Goal: Information Seeking & Learning: Understand process/instructions

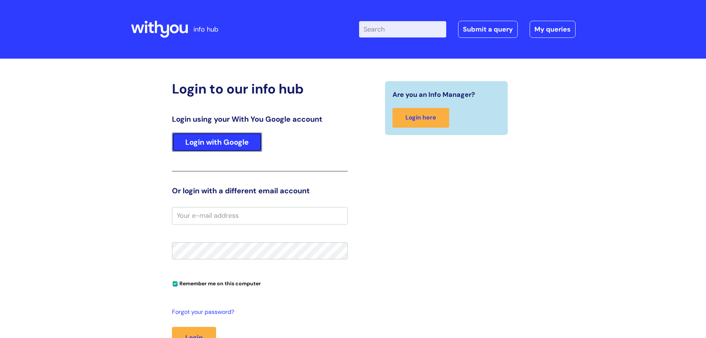
click at [207, 139] on link "Login with Google" at bounding box center [217, 141] width 90 height 19
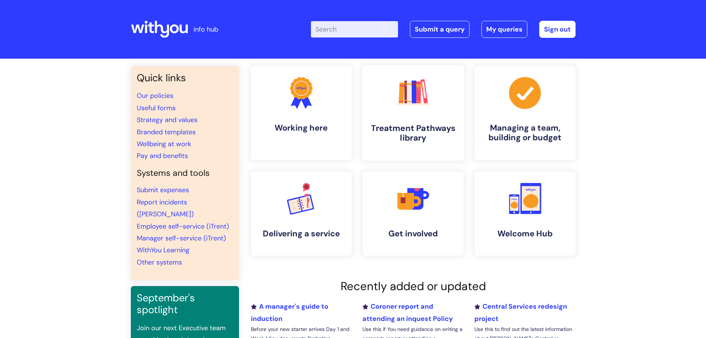
click at [410, 117] on link ".cls-1{fill:#f89b22;}.cls-1,.cls-2,.cls-3,.cls-4,.cls-5,.cls-6,.cls-7{stroke-wi…" at bounding box center [413, 112] width 102 height 95
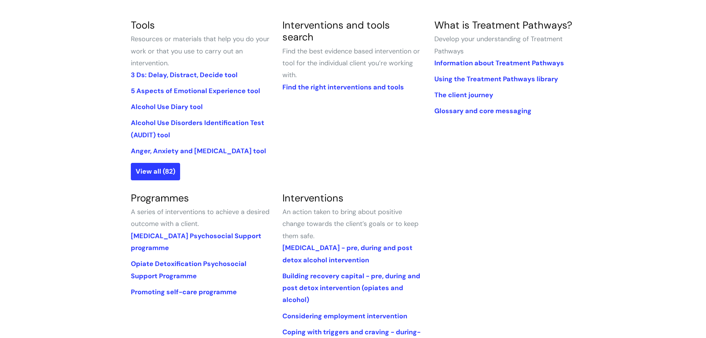
scroll to position [179, 0]
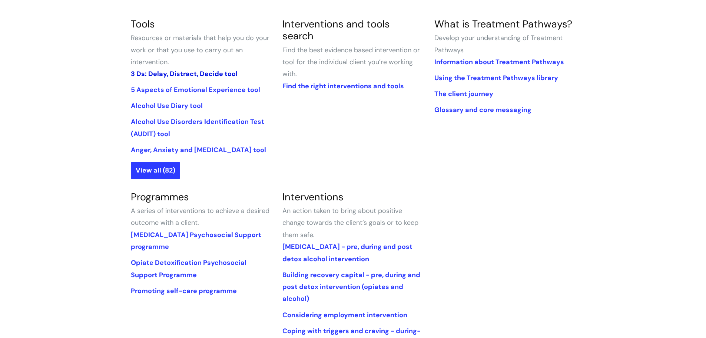
click at [209, 75] on link "3 Ds: Delay, Distract, Decide tool" at bounding box center [184, 73] width 107 height 9
